Goal: Navigation & Orientation: Find specific page/section

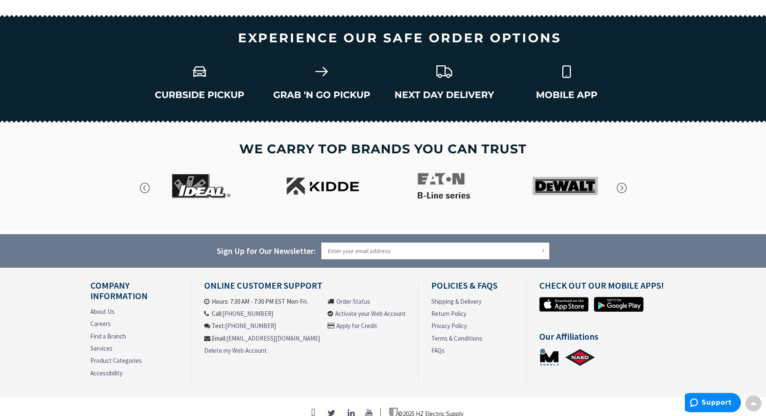
scroll to position [1125, 0]
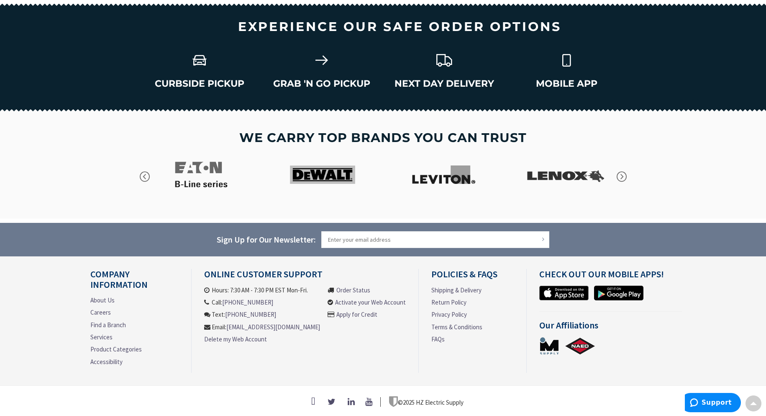
click at [105, 295] on link "About Us" at bounding box center [102, 299] width 24 height 9
click at [118, 324] on link "Find a Branch" at bounding box center [108, 324] width 36 height 9
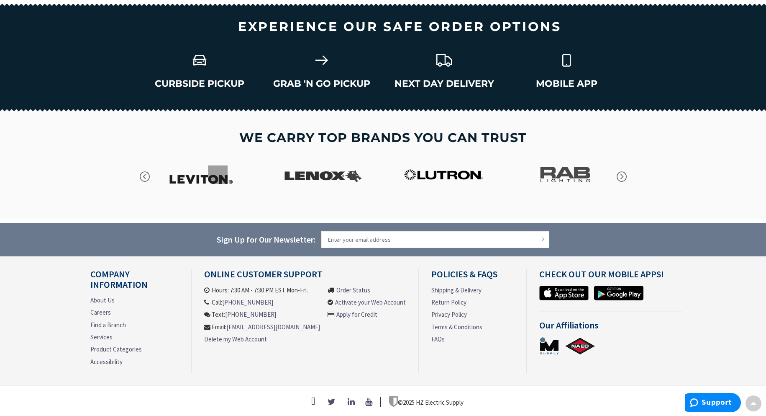
click at [118, 322] on link "Find a Branch" at bounding box center [108, 324] width 36 height 9
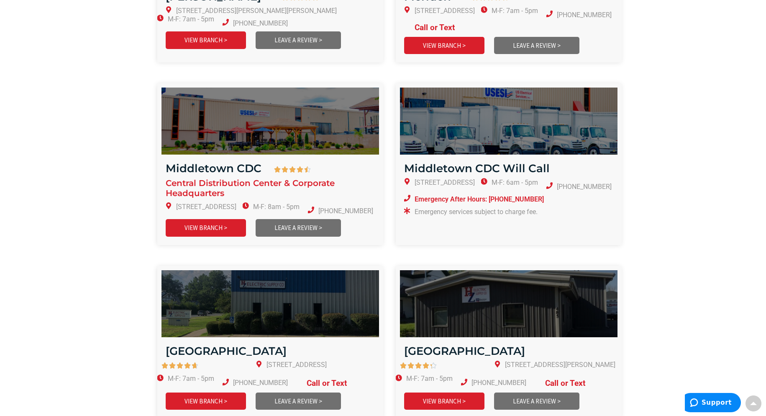
scroll to position [580, 0]
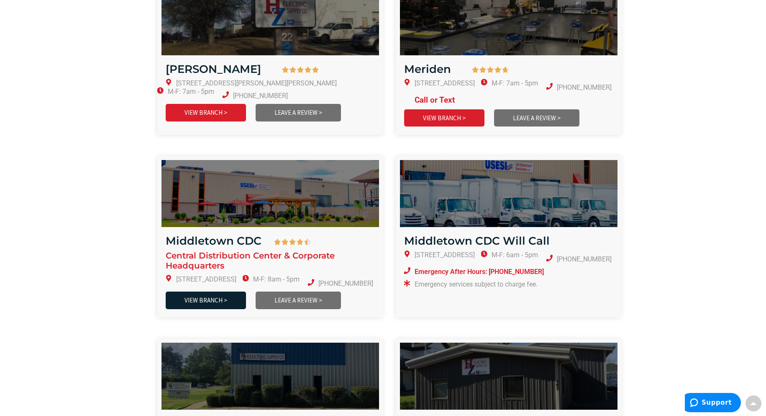
click at [228, 292] on link "VIEW BRANCH >" at bounding box center [206, 299] width 80 height 17
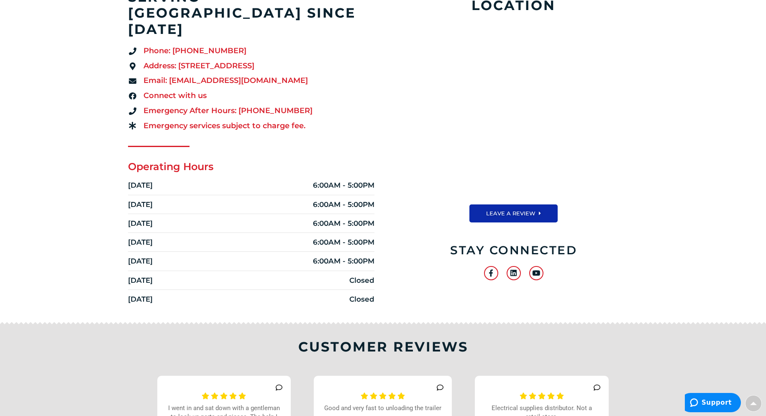
scroll to position [164, 0]
